Goal: Task Accomplishment & Management: Use online tool/utility

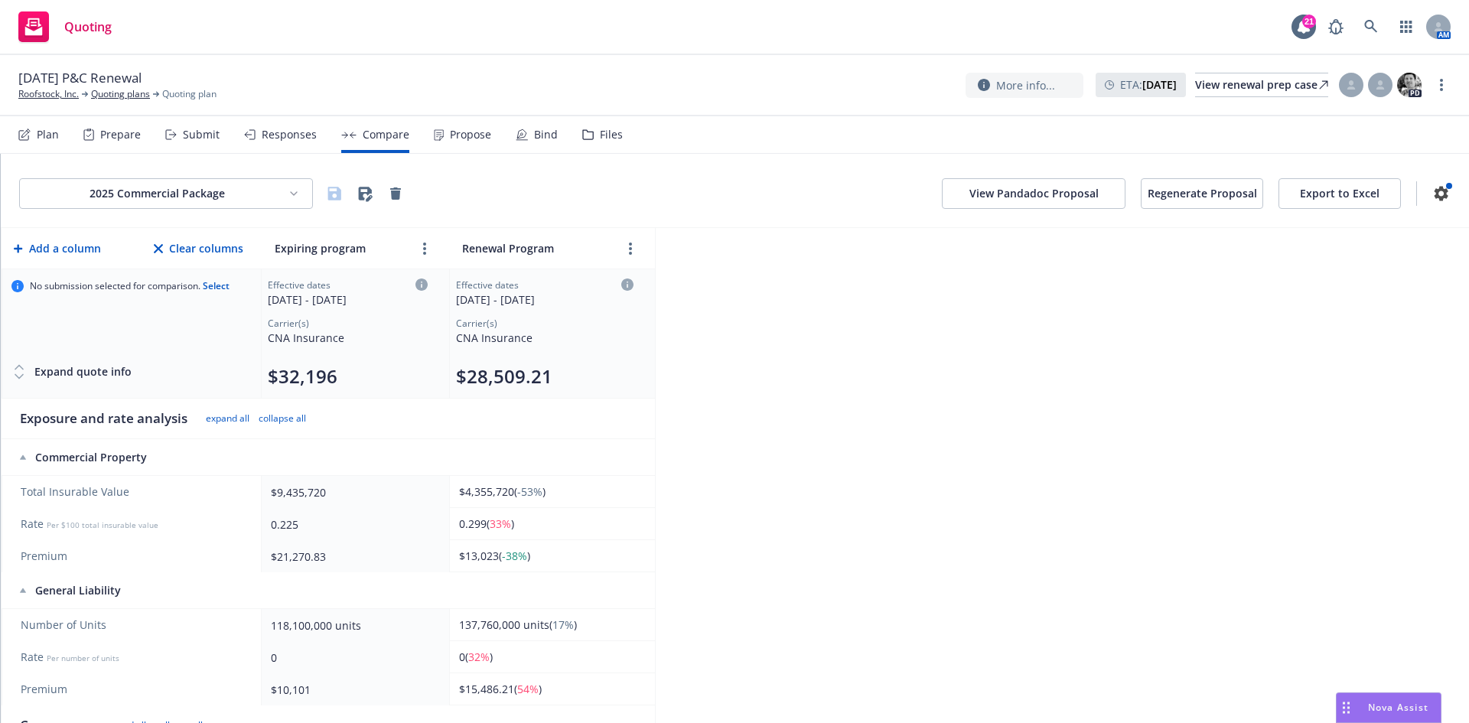
scroll to position [77, 0]
click at [184, 197] on html "Quoting 21 AM [DATE] P&C Renewal Roofstock, Inc. Quoting plans Quoting plan Mor…" at bounding box center [734, 361] width 1469 height 723
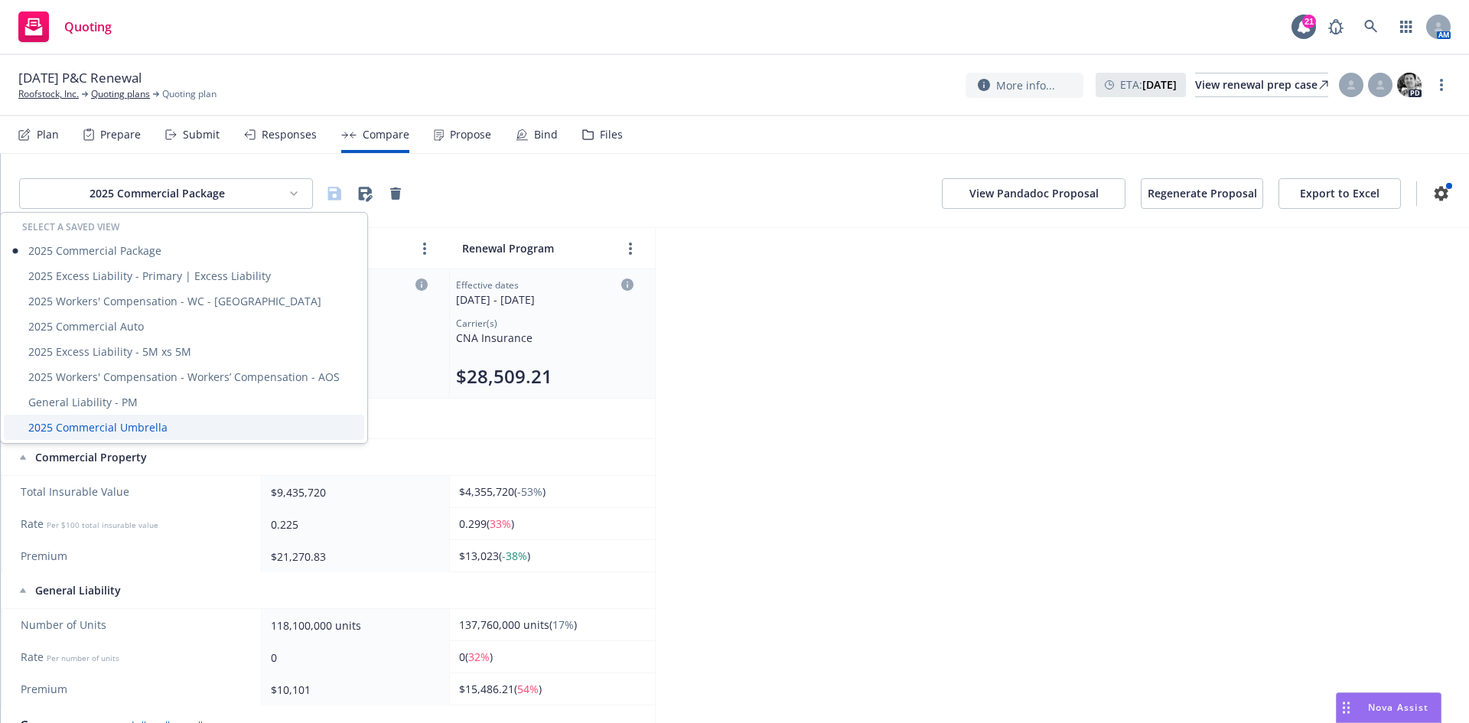
click at [105, 432] on div "2025 Commercial Umbrella" at bounding box center [184, 427] width 360 height 25
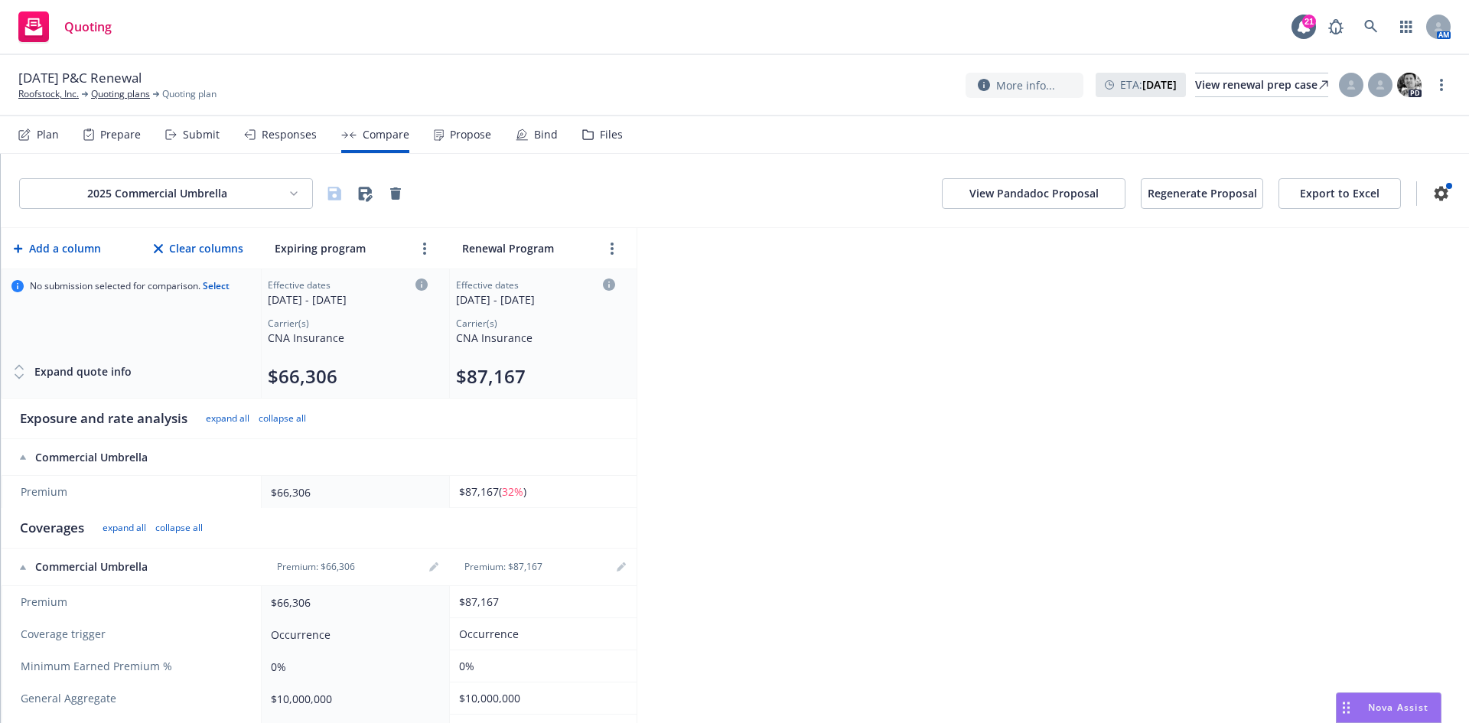
click at [498, 377] on button "$87,167" at bounding box center [491, 376] width 70 height 24
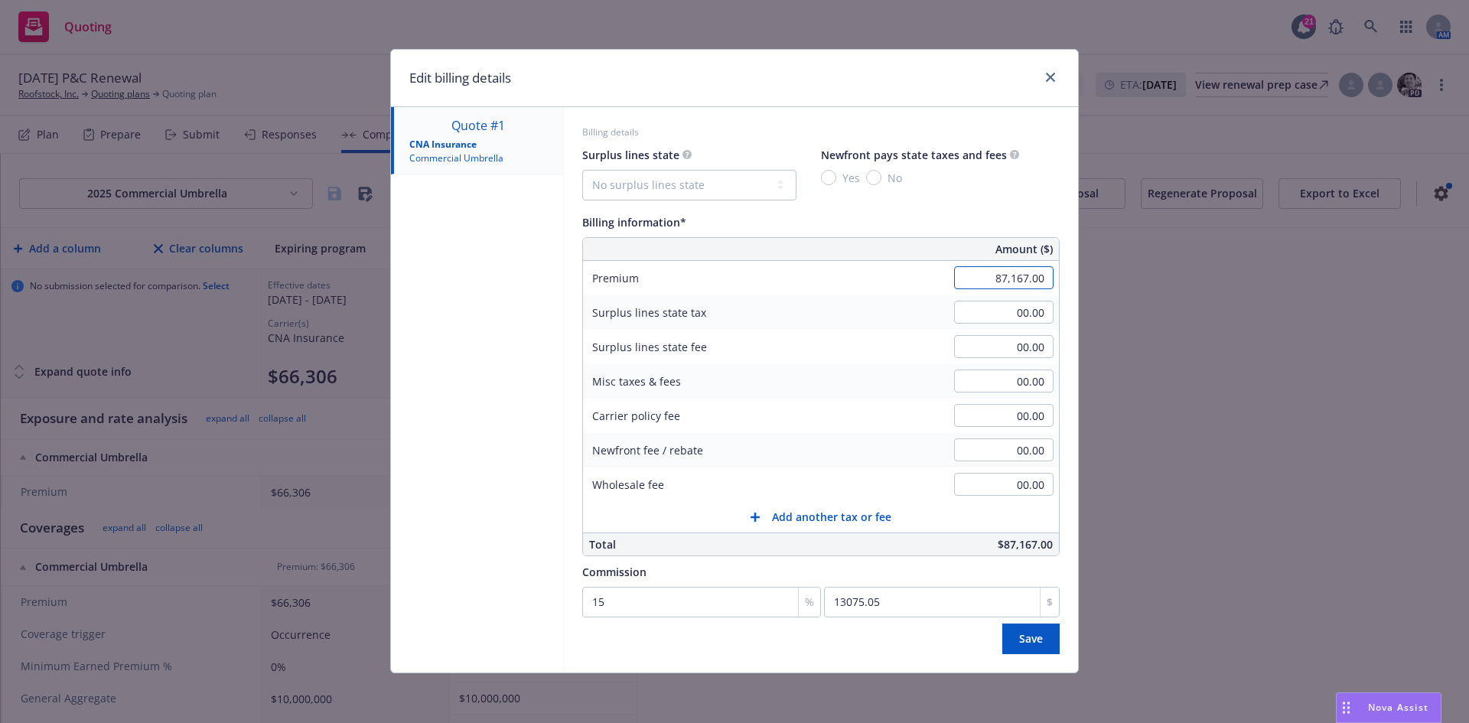
click at [1009, 270] on input "87,167.00" at bounding box center [1003, 277] width 99 height 23
type input "73,869.00"
type input "11080.35"
click at [1027, 641] on span "Save" at bounding box center [1031, 638] width 24 height 15
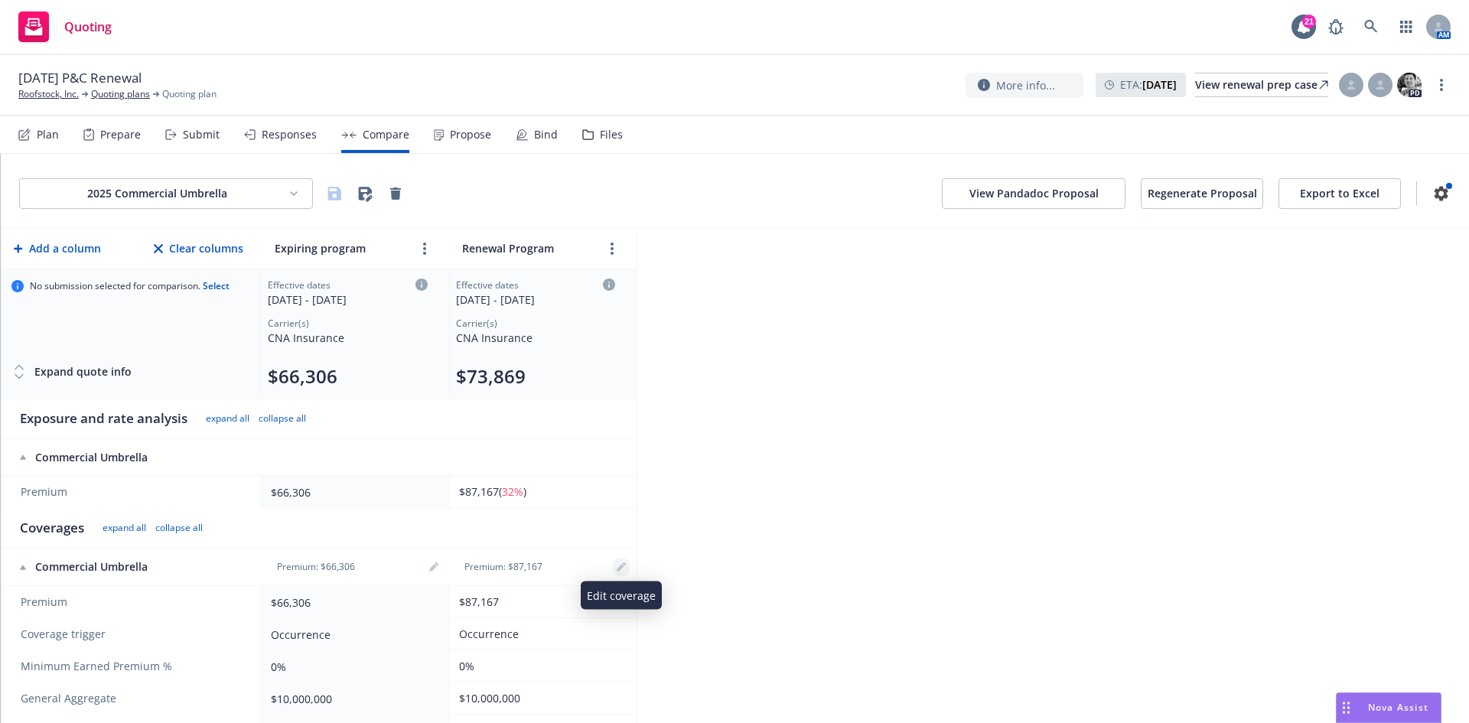
click at [622, 567] on icon "editPencil" at bounding box center [621, 569] width 8 height 8
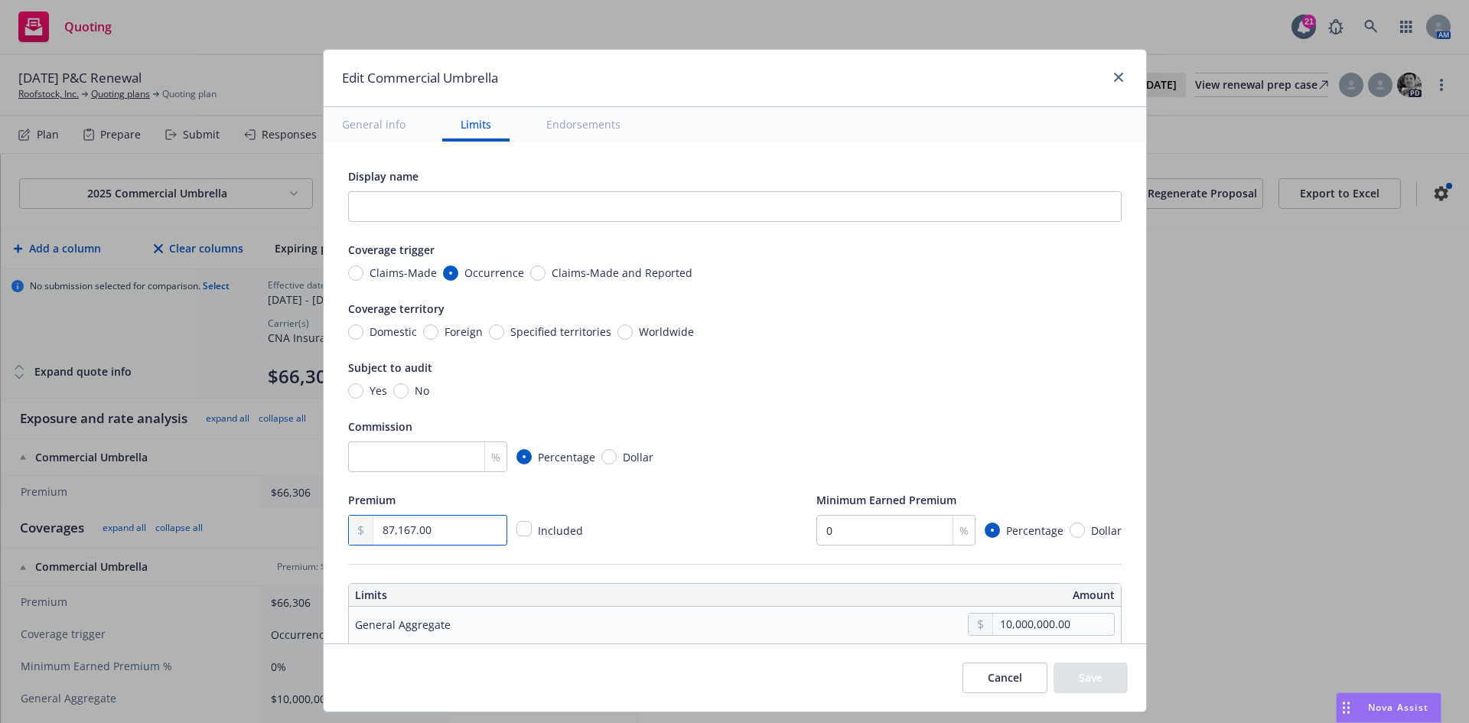
click at [452, 520] on input "87,167.00" at bounding box center [439, 530] width 132 height 29
drag, startPoint x: 383, startPoint y: 532, endPoint x: 321, endPoint y: 525, distance: 61.6
type input "73,869.00"
click at [1099, 675] on button "Save" at bounding box center [1091, 678] width 74 height 31
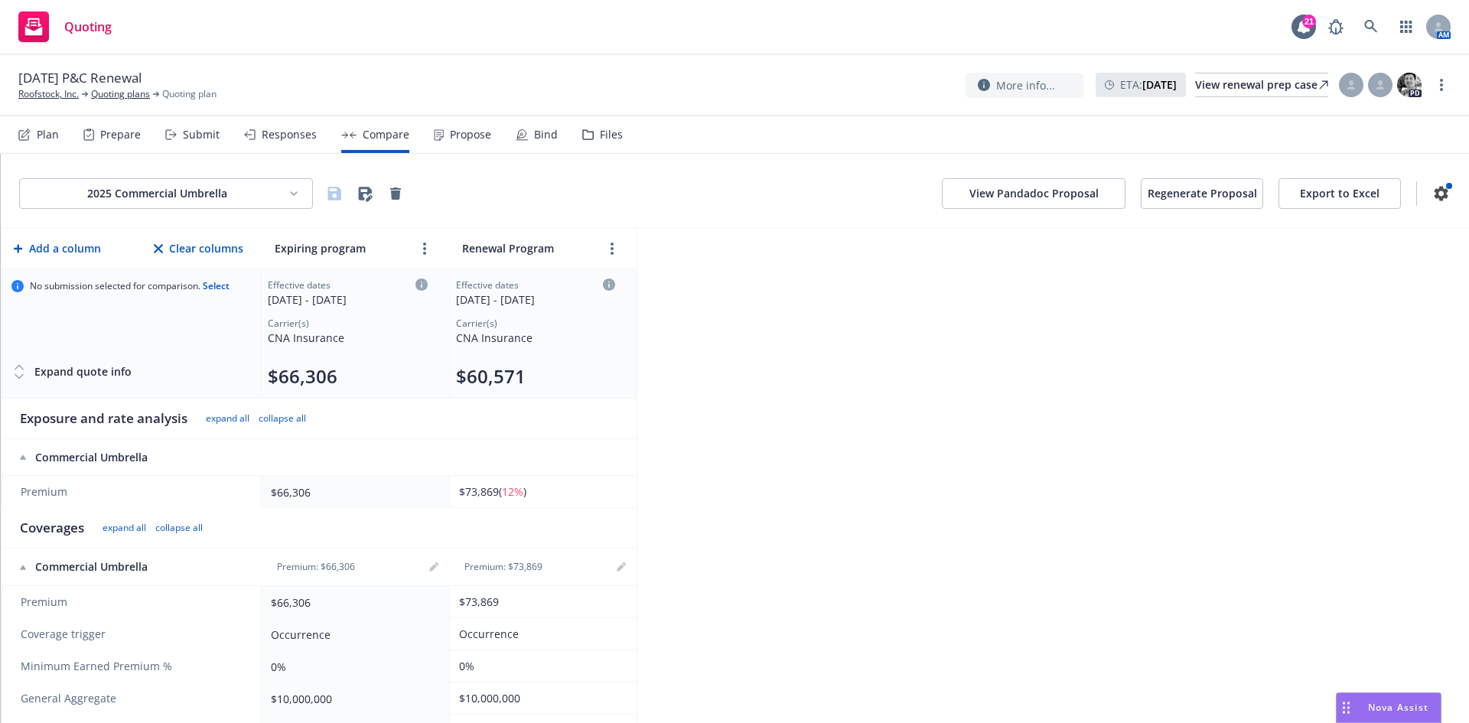
click at [97, 196] on html "Quoting 21 AM [DATE] P&C Renewal Roofstock, Inc. Quoting plans Quoting plan Mor…" at bounding box center [734, 361] width 1469 height 723
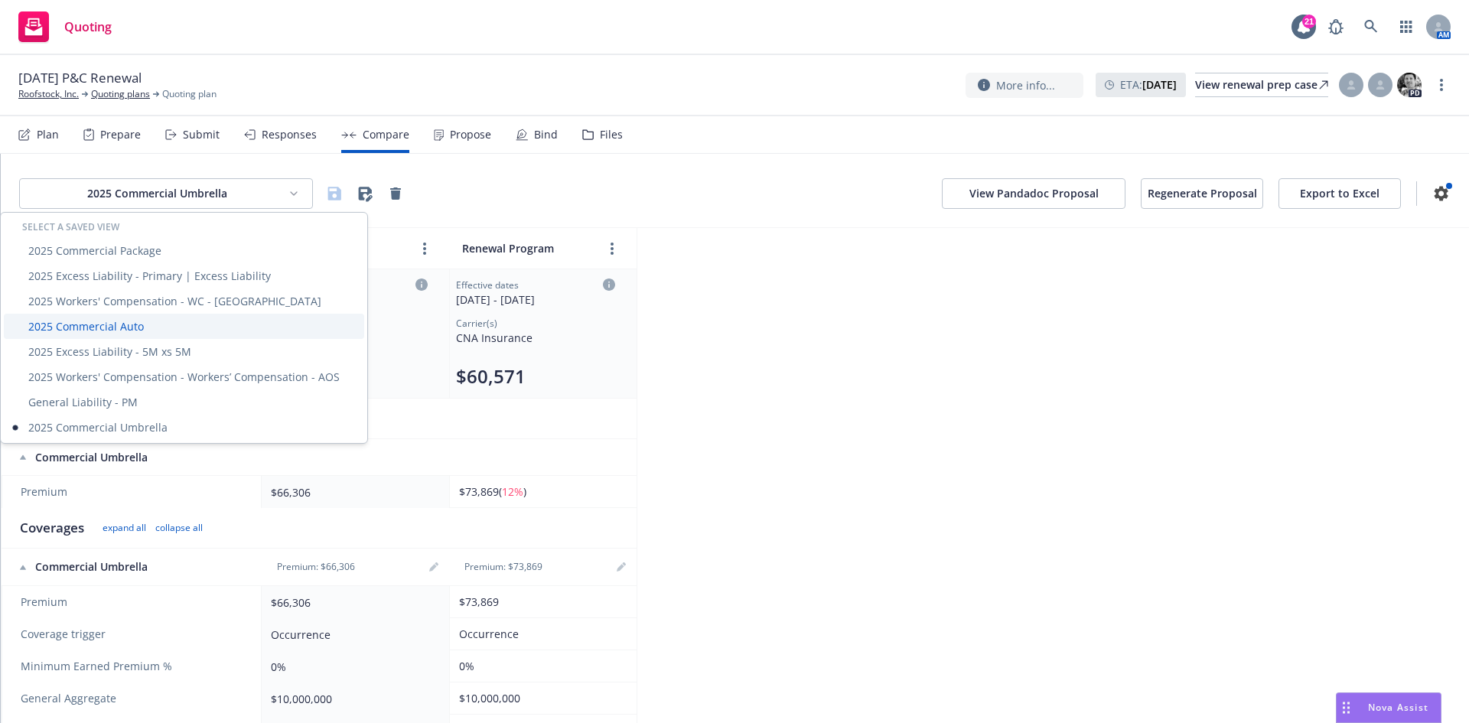
click at [147, 321] on div "2025 Commercial Auto" at bounding box center [184, 326] width 360 height 25
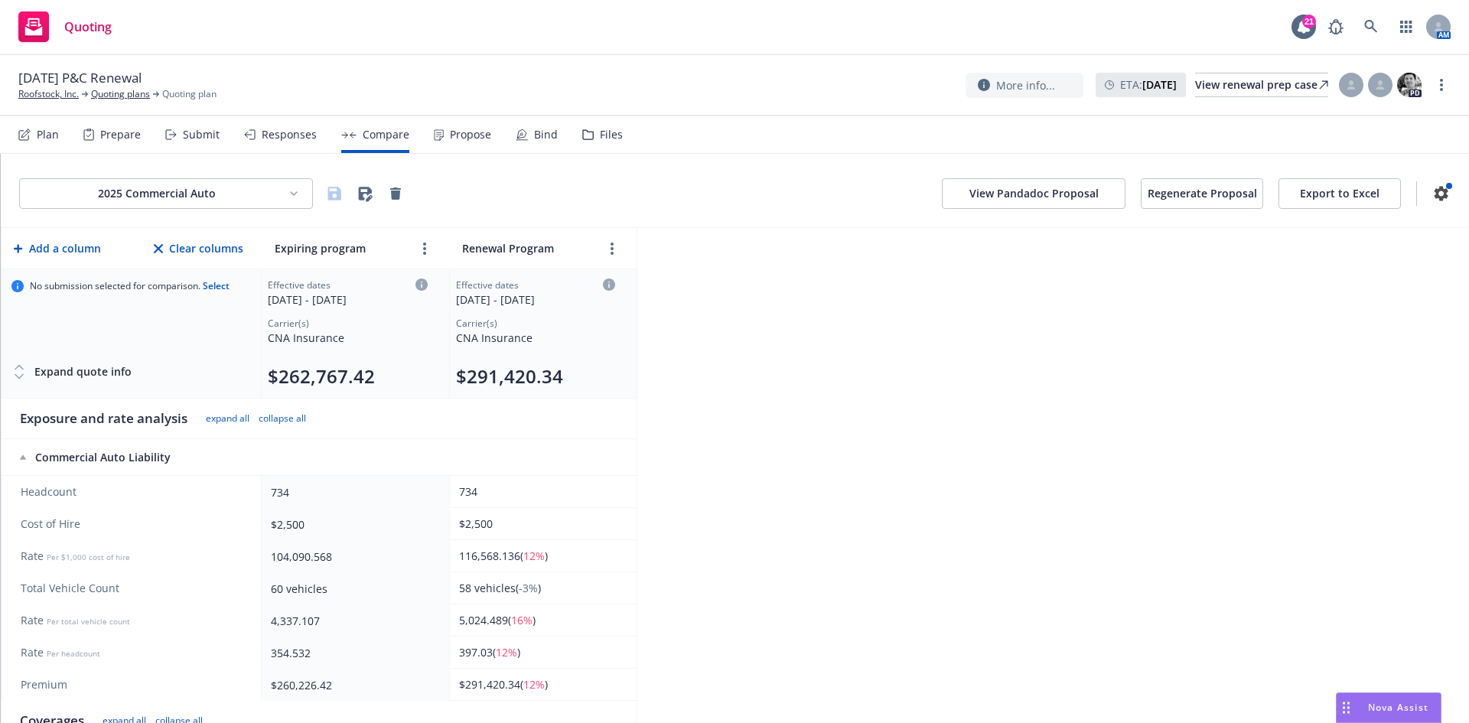
click at [178, 198] on html "Quoting 21 AM [DATE] P&C Renewal Roofstock, Inc. Quoting plans Quoting plan Mor…" at bounding box center [734, 361] width 1469 height 723
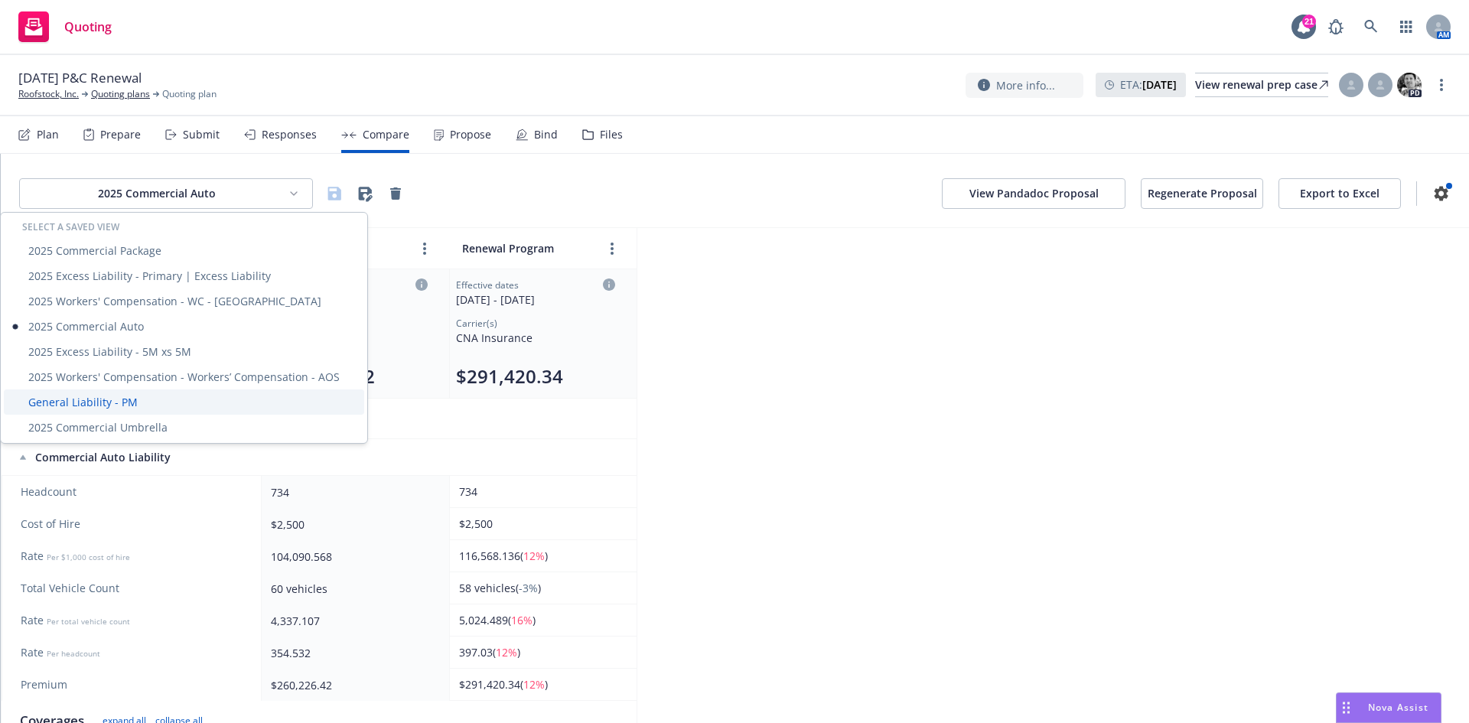
click at [123, 403] on div "General Liability - PM" at bounding box center [184, 402] width 360 height 25
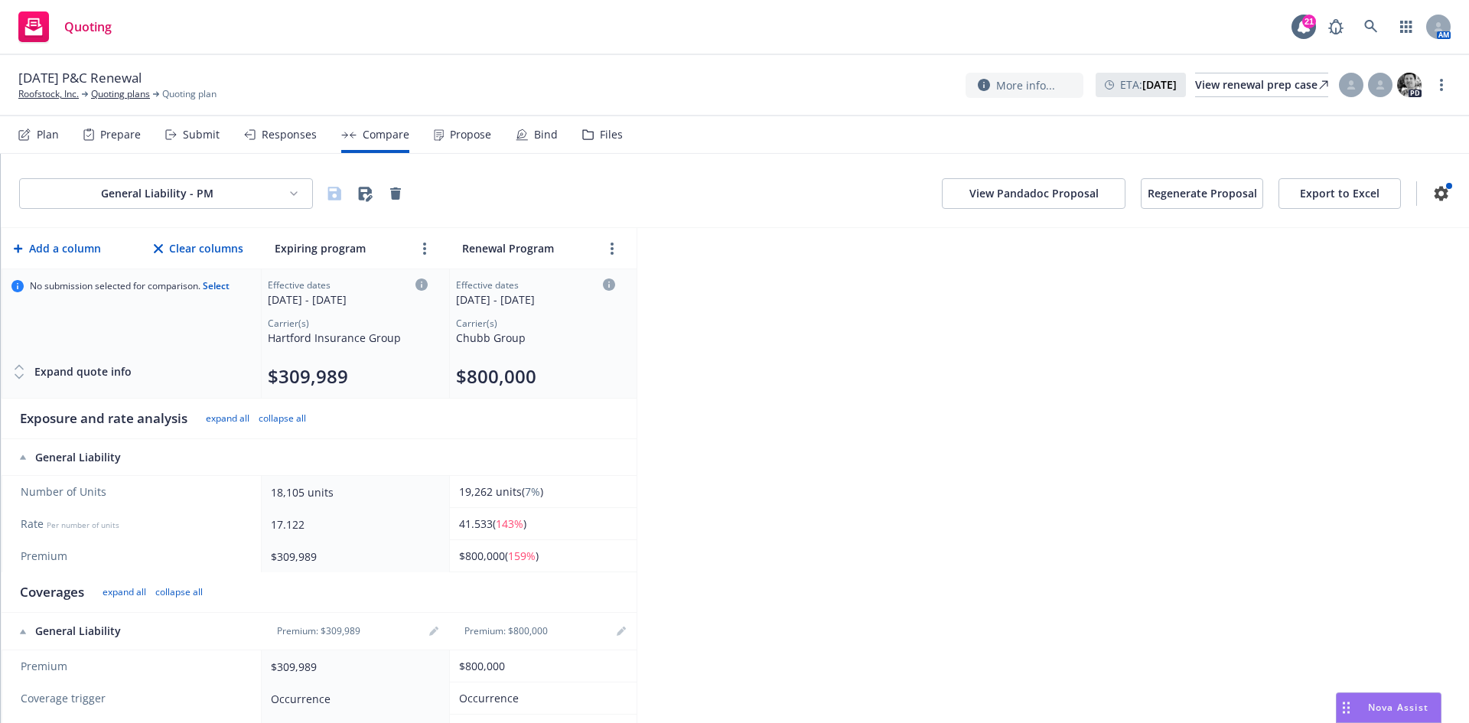
click at [146, 188] on html "Quoting 21 AM [DATE] P&C Renewal Roofstock, Inc. Quoting plans Quoting plan Mor…" at bounding box center [734, 361] width 1469 height 723
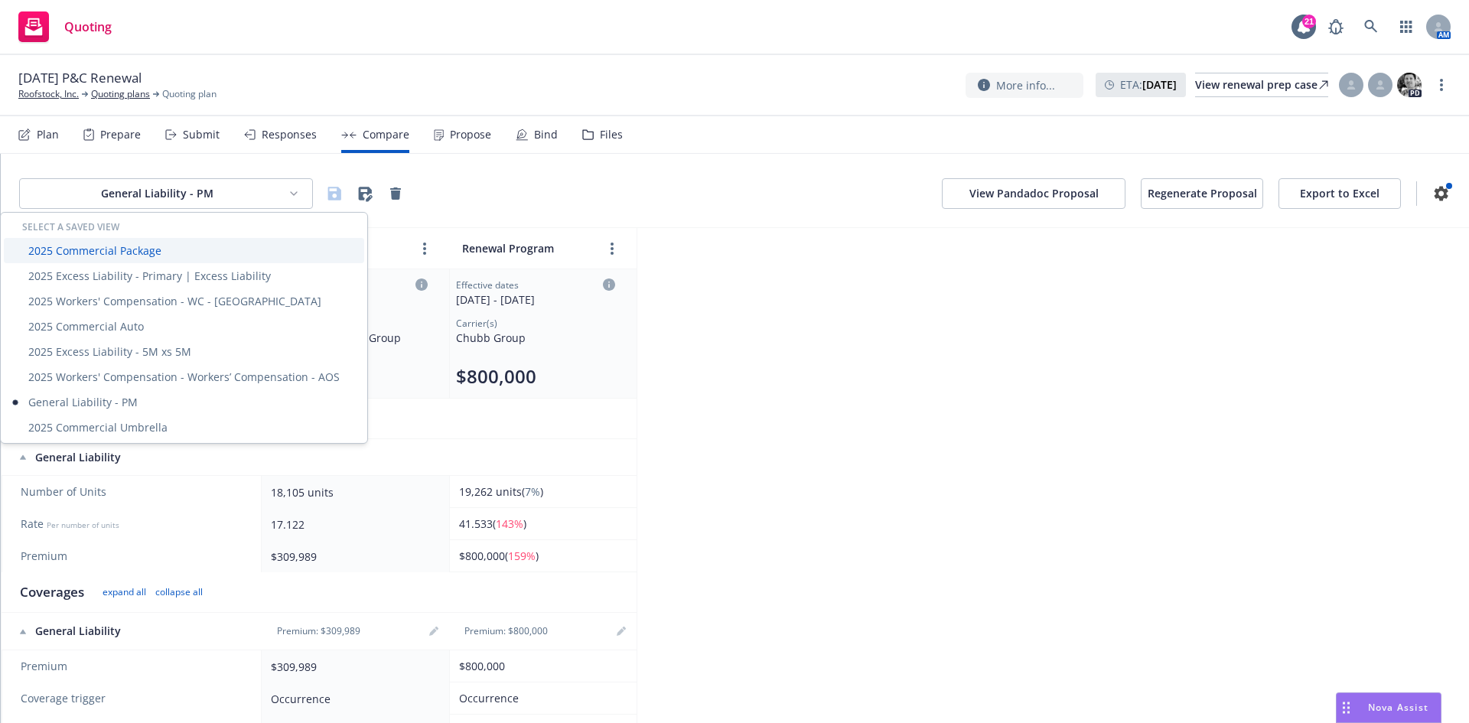
click at [144, 251] on div "2025 Commercial Package" at bounding box center [184, 250] width 360 height 25
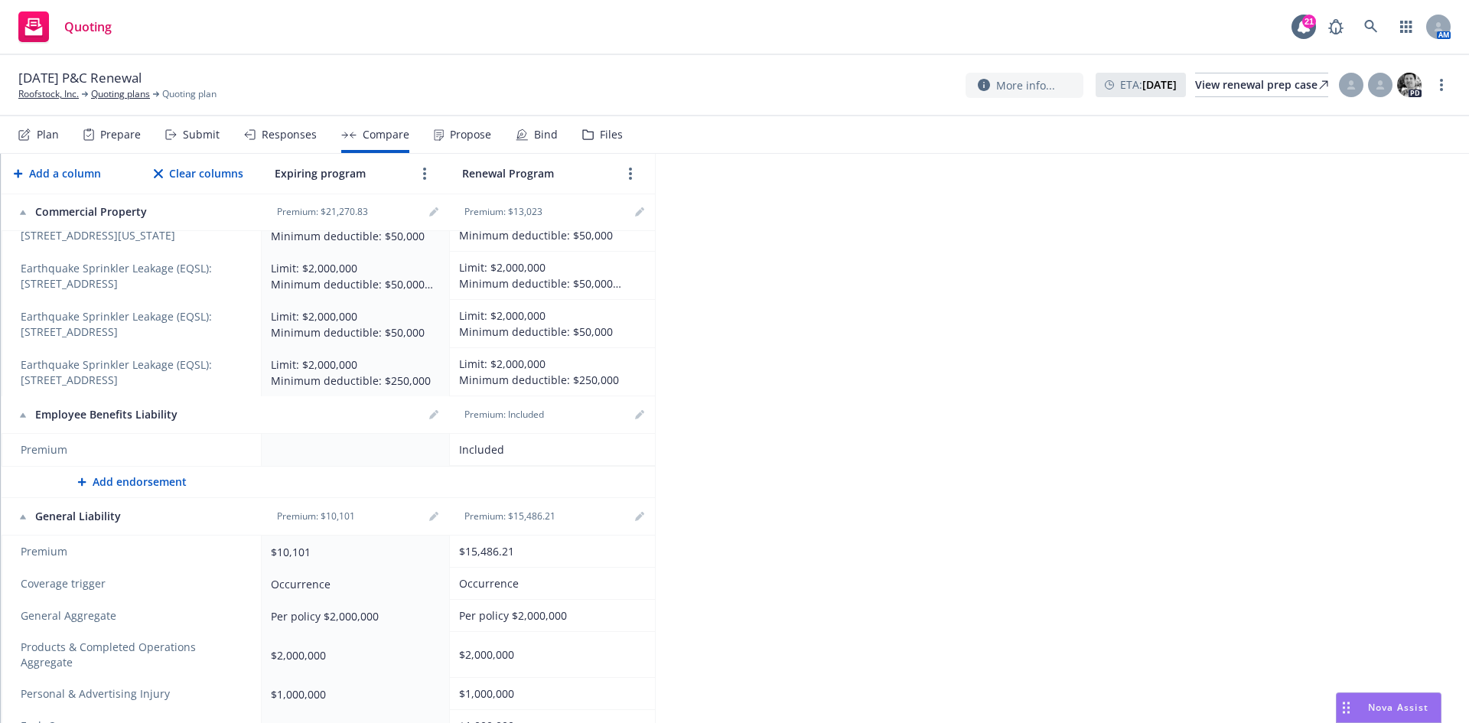
scroll to position [2526, 0]
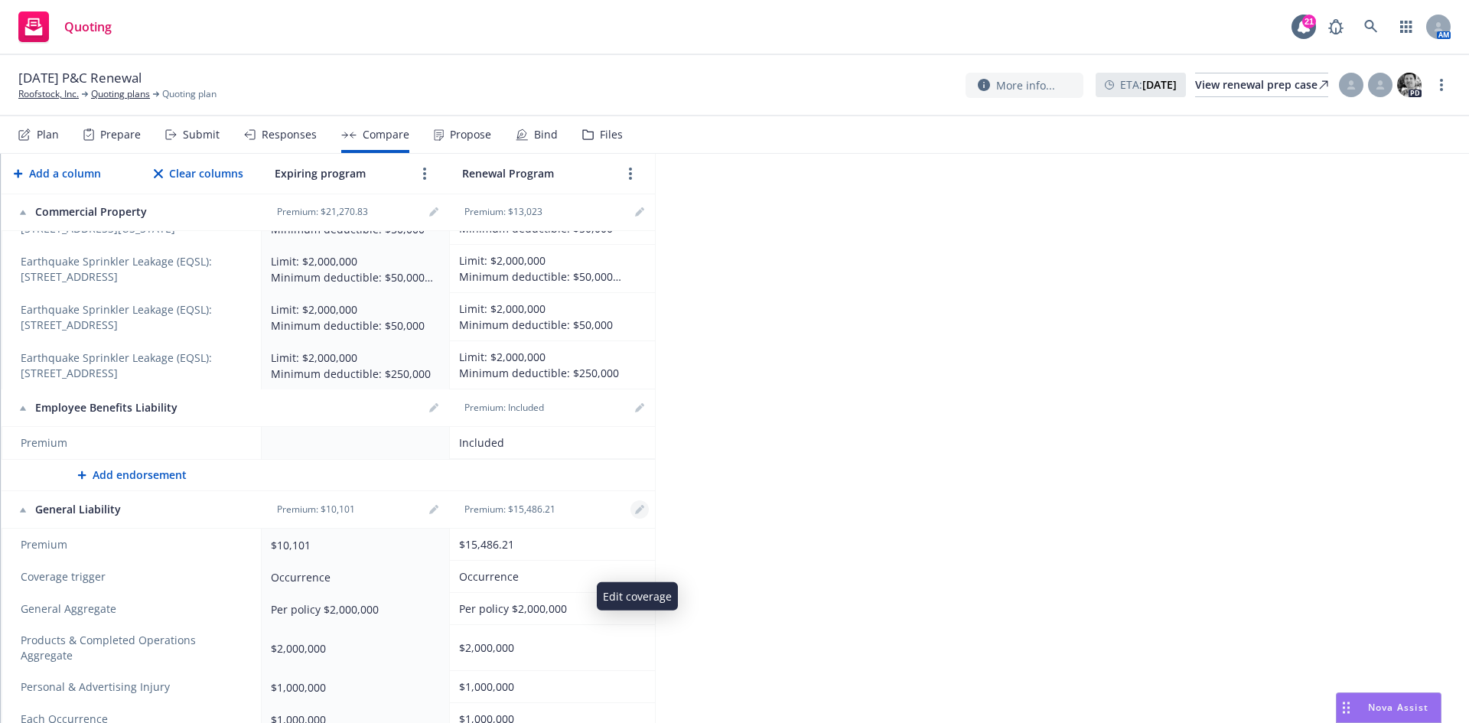
click at [642, 519] on link "editPencil" at bounding box center [640, 510] width 18 height 18
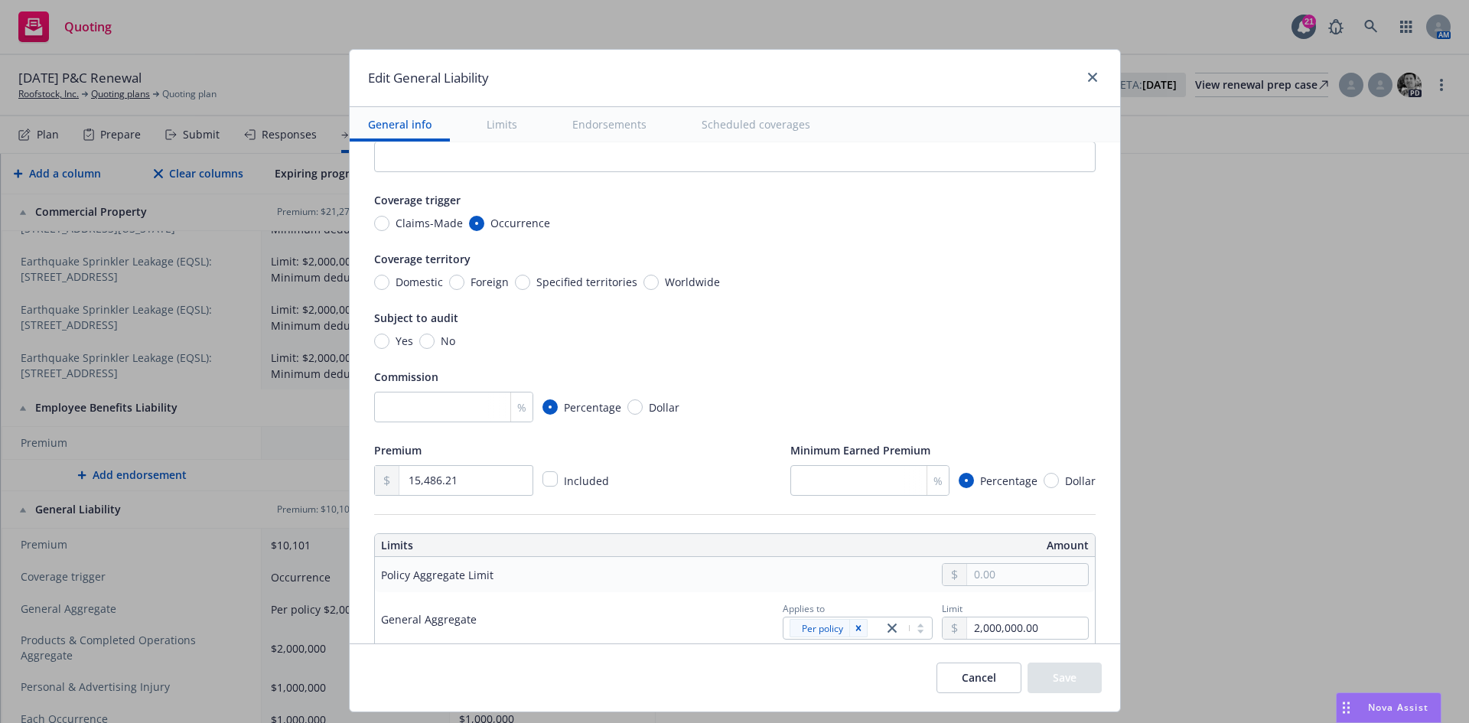
scroll to position [153, 0]
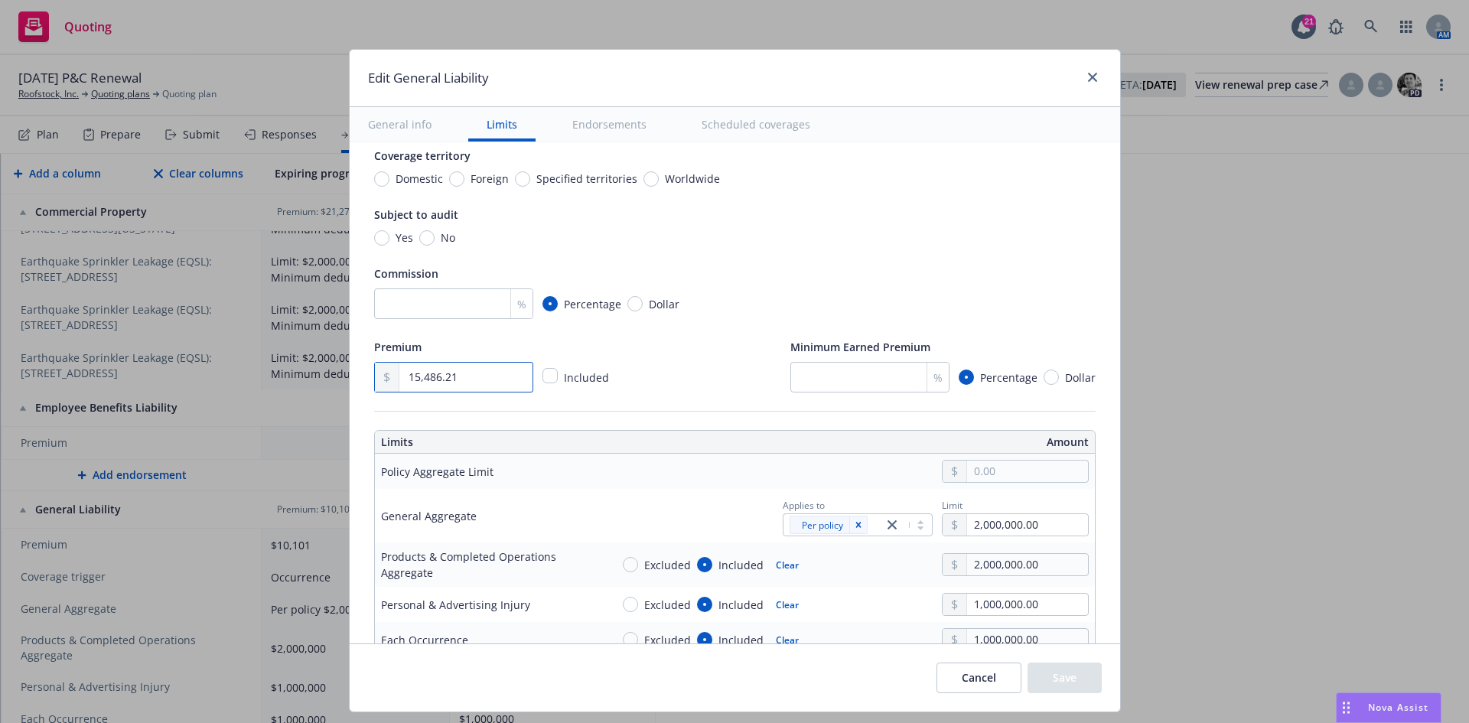
drag, startPoint x: 406, startPoint y: 384, endPoint x: 396, endPoint y: 383, distance: 10.0
click at [400, 383] on input "15,486.21" at bounding box center [466, 377] width 132 height 29
type textarea "x"
type input "13.00"
type textarea "x"
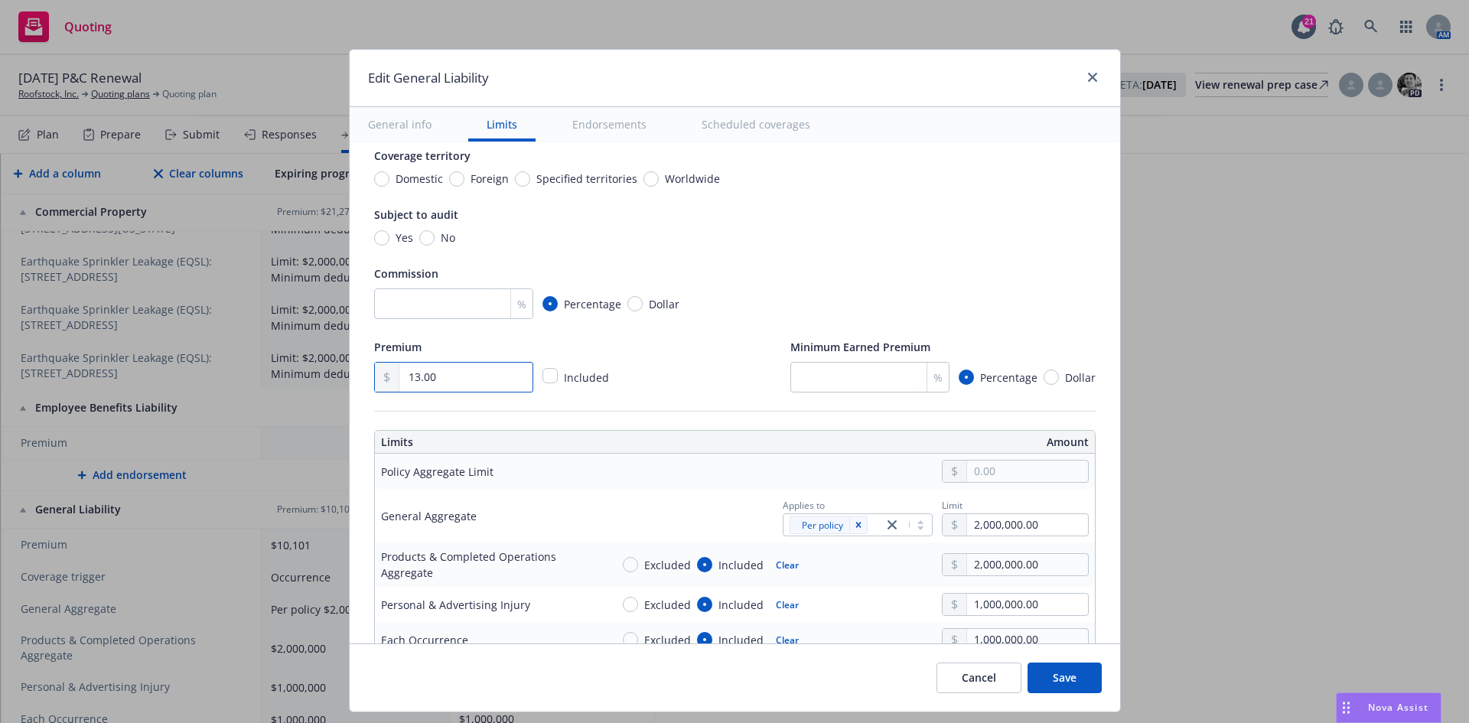
type input "13.00"
type textarea "x"
type input "136.00"
type textarea "x"
type input "13,640.00"
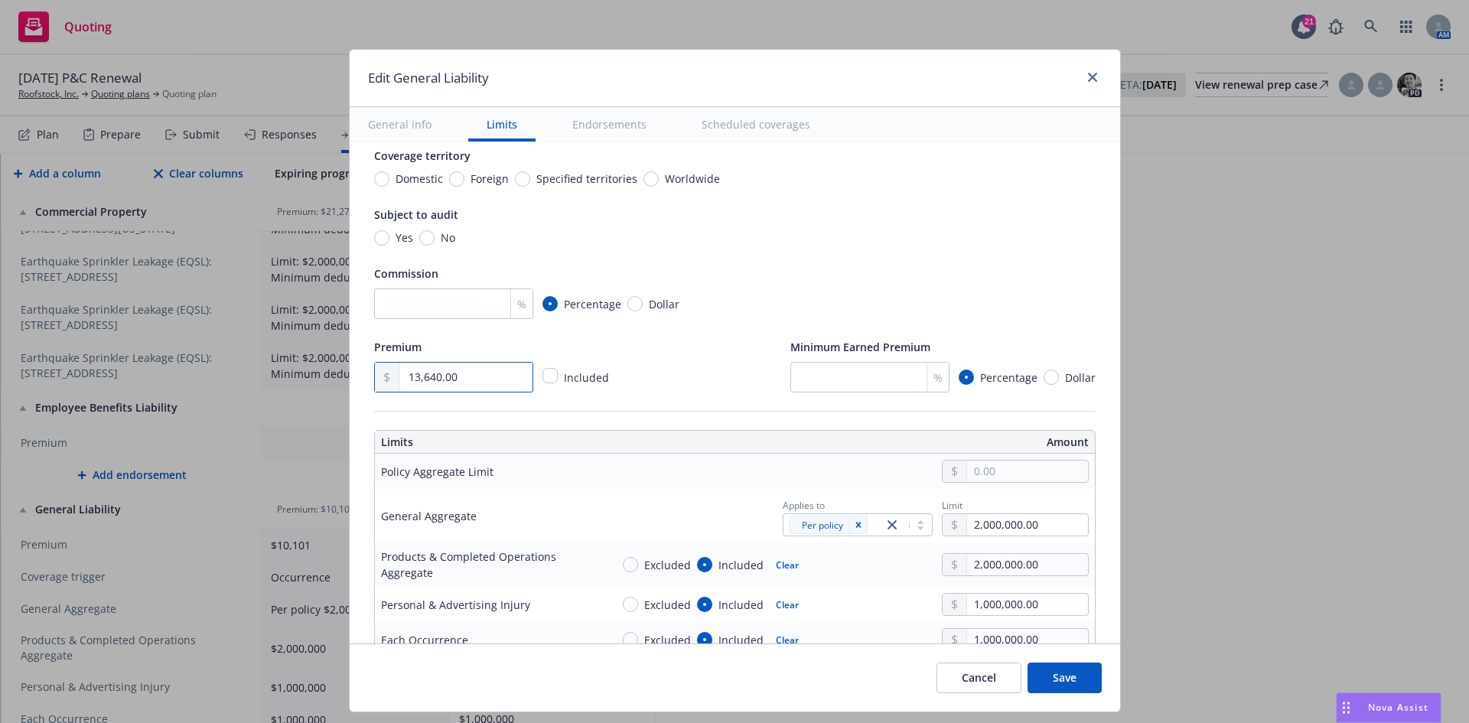
type textarea "x"
type input "13,640.00"
click at [1044, 669] on button "Save" at bounding box center [1065, 678] width 74 height 31
type textarea "x"
